Goal: Entertainment & Leisure: Browse casually

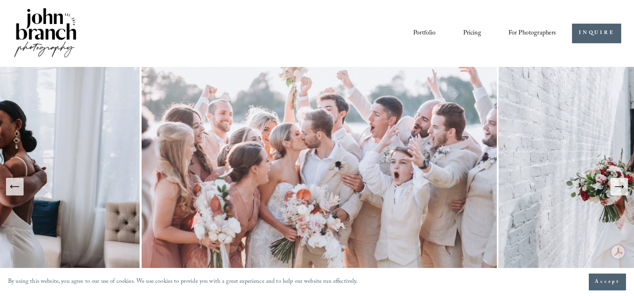
click at [413, 37] on link "Portfolio" at bounding box center [424, 33] width 22 height 14
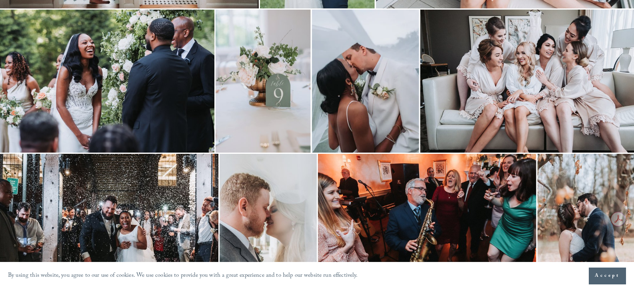
scroll to position [640, 0]
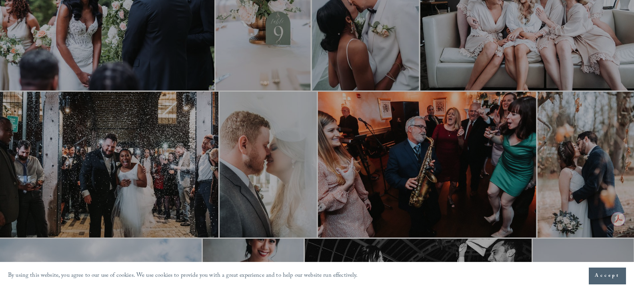
click at [168, 134] on div at bounding box center [317, 145] width 634 height 290
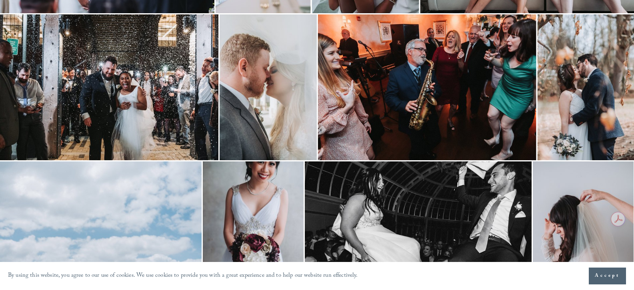
scroll to position [720, 0]
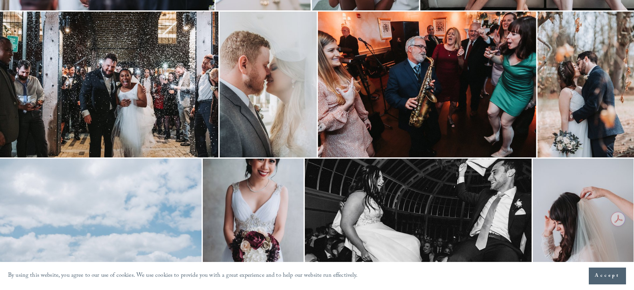
click at [252, 126] on img at bounding box center [268, 85] width 97 height 146
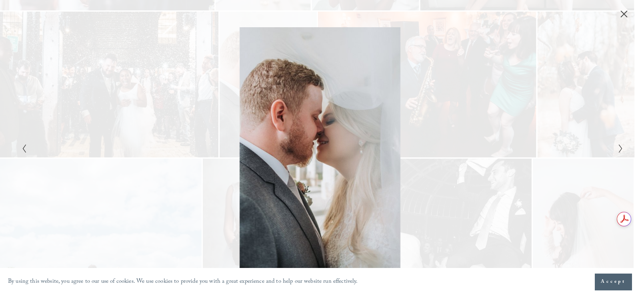
click at [625, 13] on icon "Close" at bounding box center [624, 14] width 8 height 8
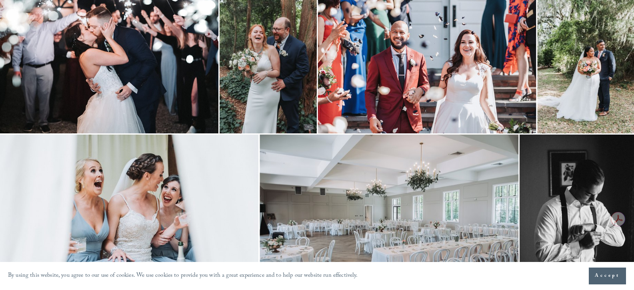
scroll to position [1521, 0]
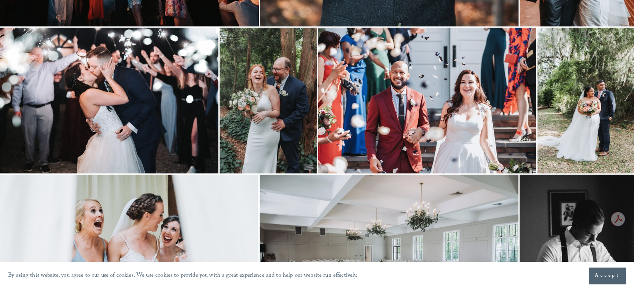
click at [385, 129] on img at bounding box center [427, 101] width 218 height 146
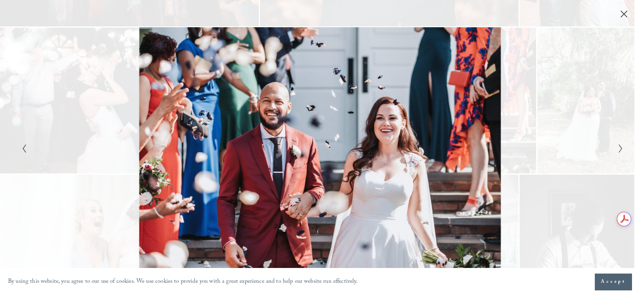
click at [617, 8] on div "Gallery" at bounding box center [320, 9] width 640 height 18
click at [622, 13] on icon "Close" at bounding box center [624, 14] width 8 height 8
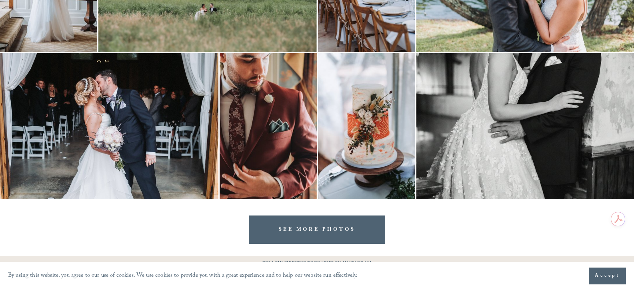
scroll to position [2481, 0]
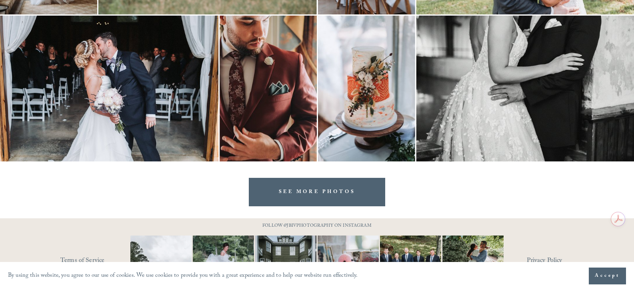
click at [375, 106] on img at bounding box center [366, 89] width 97 height 146
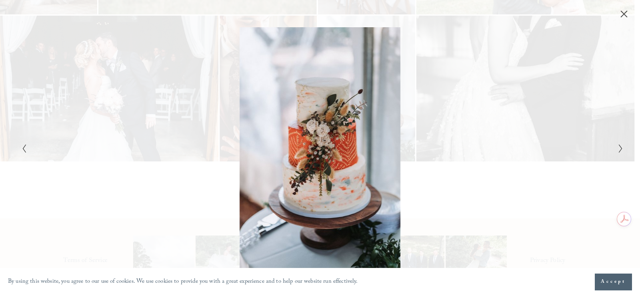
click at [471, 110] on div "Gallery" at bounding box center [470, 147] width 301 height 241
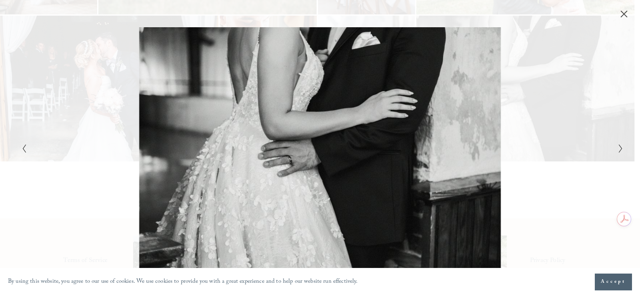
click at [562, 119] on div "Gallery" at bounding box center [470, 147] width 301 height 241
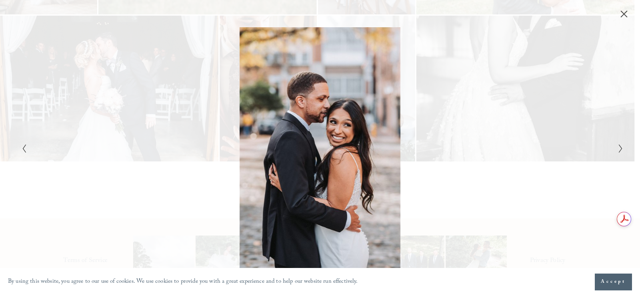
click at [543, 58] on div "Gallery" at bounding box center [470, 147] width 301 height 241
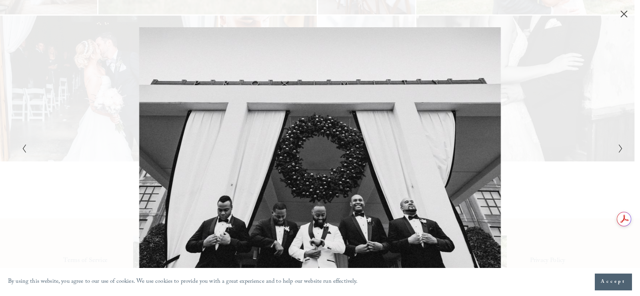
click at [77, 142] on div "Gallery" at bounding box center [169, 147] width 301 height 241
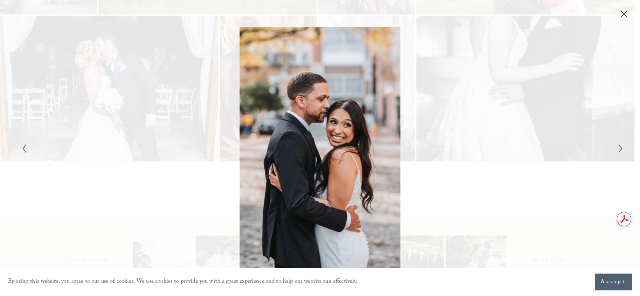
click at [627, 10] on icon "Close" at bounding box center [624, 14] width 8 height 8
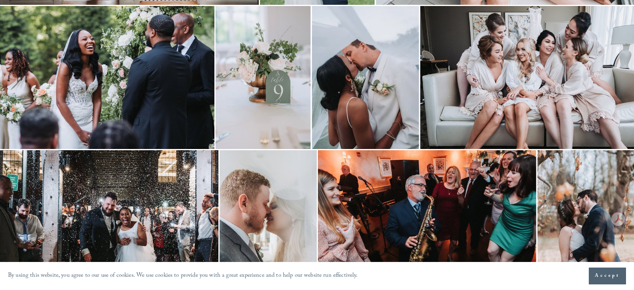
scroll to position [600, 0]
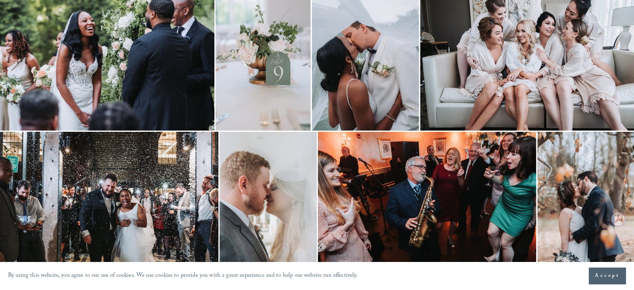
click at [135, 172] on img at bounding box center [109, 205] width 218 height 146
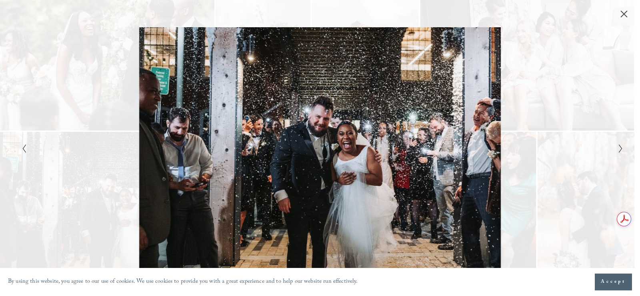
click at [618, 14] on button "Close" at bounding box center [624, 14] width 13 height 9
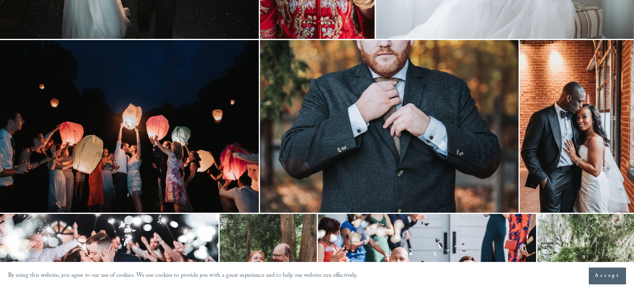
scroll to position [1320, 0]
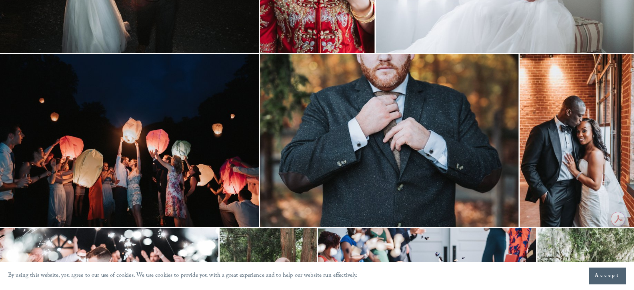
click at [389, 132] on img at bounding box center [389, 140] width 259 height 172
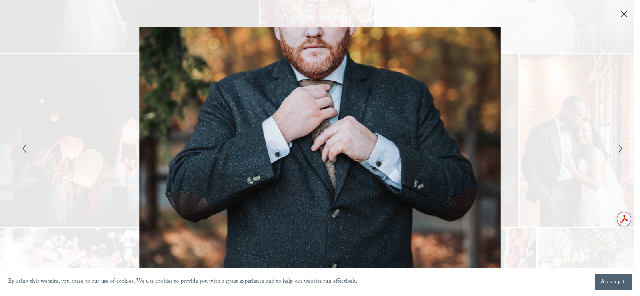
click at [577, 94] on div "Gallery" at bounding box center [470, 147] width 301 height 241
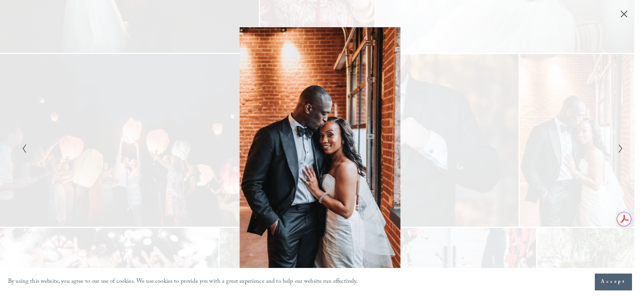
click at [554, 135] on div "Gallery" at bounding box center [470, 147] width 301 height 241
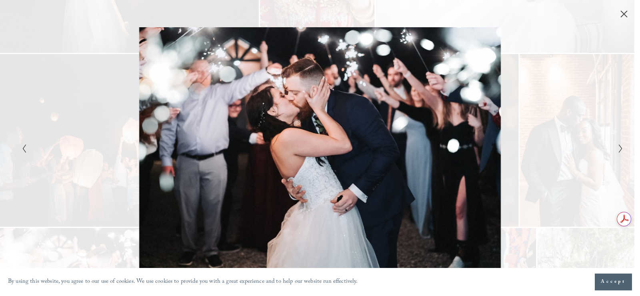
click at [618, 9] on div "Gallery" at bounding box center [320, 9] width 640 height 18
click at [623, 17] on icon "Close" at bounding box center [624, 14] width 8 height 8
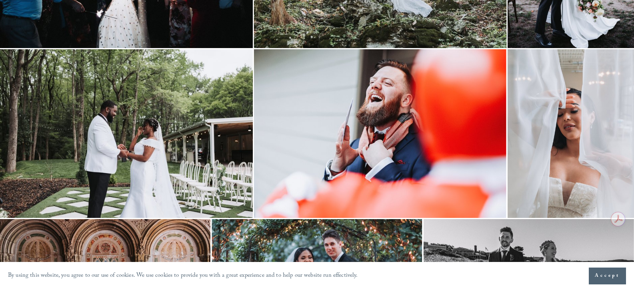
scroll to position [1841, 0]
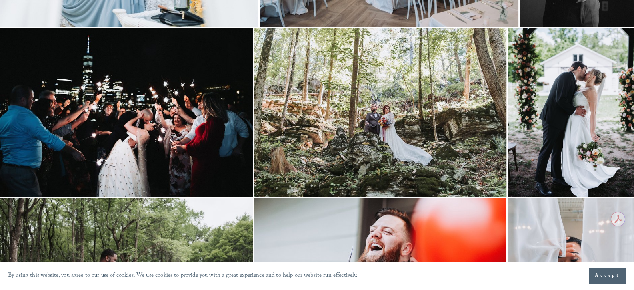
click at [344, 124] on img at bounding box center [380, 112] width 253 height 168
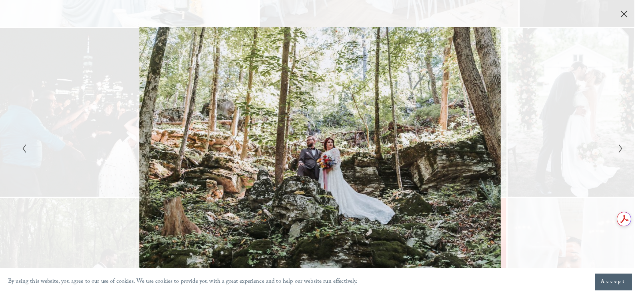
click at [627, 19] on div "Gallery" at bounding box center [320, 148] width 640 height 296
click at [624, 15] on icon "Close" at bounding box center [624, 14] width 8 height 8
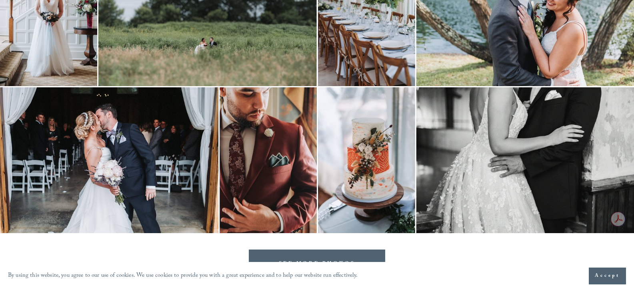
scroll to position [2398, 0]
